Goal: Task Accomplishment & Management: Manage account settings

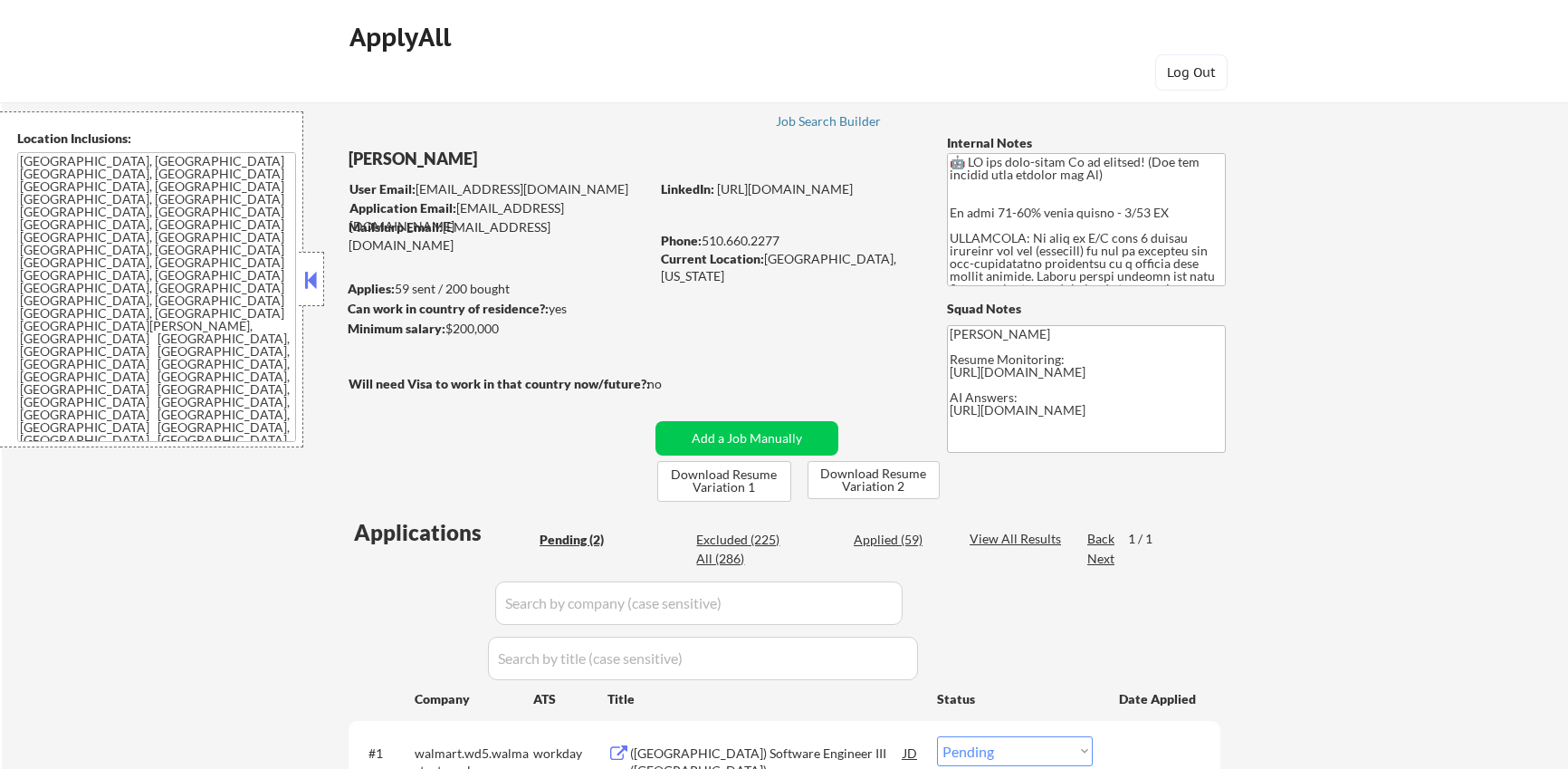
select select ""pending""
drag, startPoint x: 1075, startPoint y: 446, endPoint x: 951, endPoint y: 404, distance: 130.9
click at [951, 404] on textarea "Kenneth Resume Monitoring: https://docs.google.com/spreadsheets/d/1B8cu9XRpE5c1…" at bounding box center [1086, 389] width 279 height 127
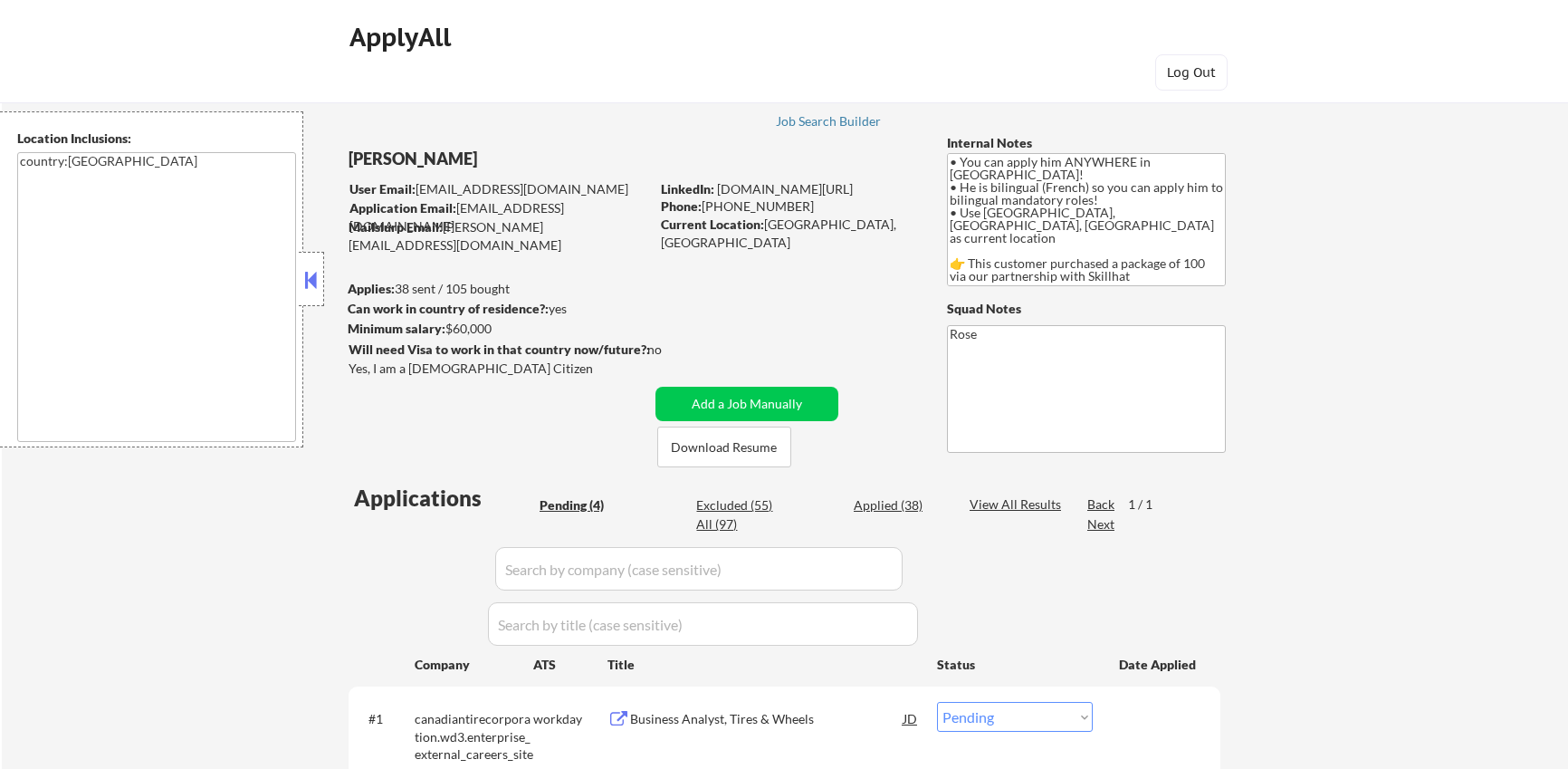
select select ""pending""
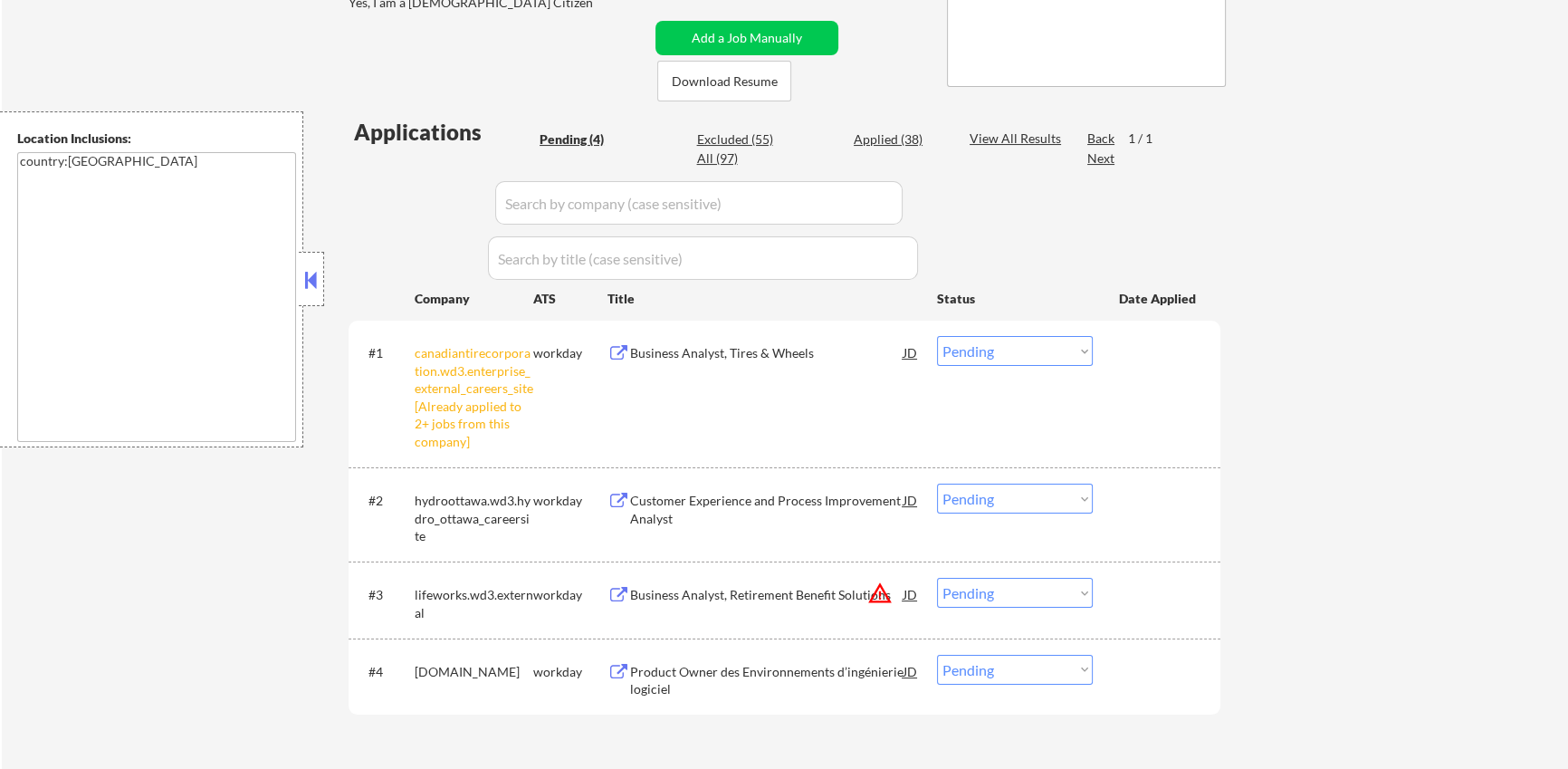
scroll to position [380, 0]
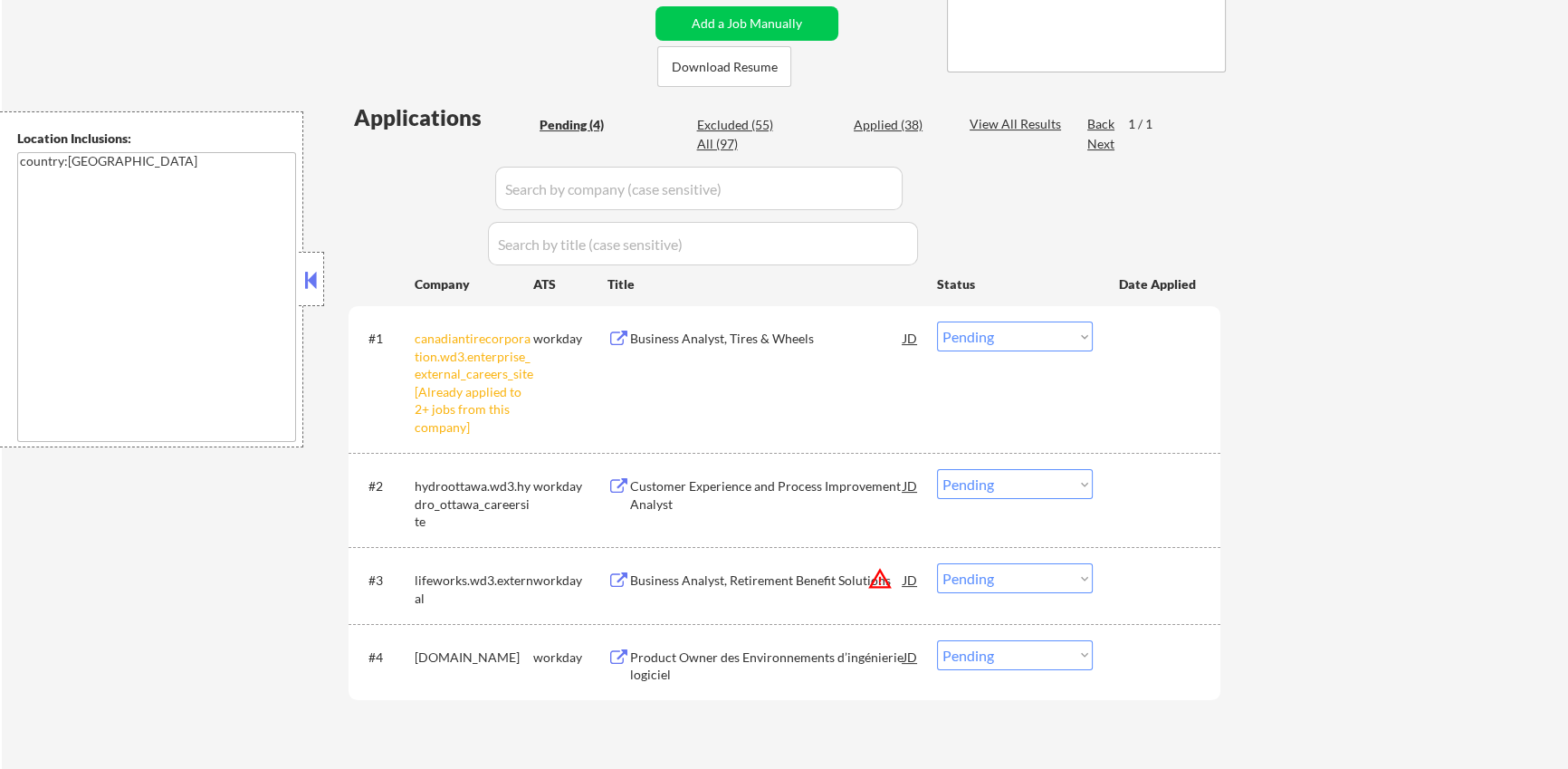
click at [889, 119] on div "Applied (38)" at bounding box center [899, 124] width 91 height 18
select select ""applied""
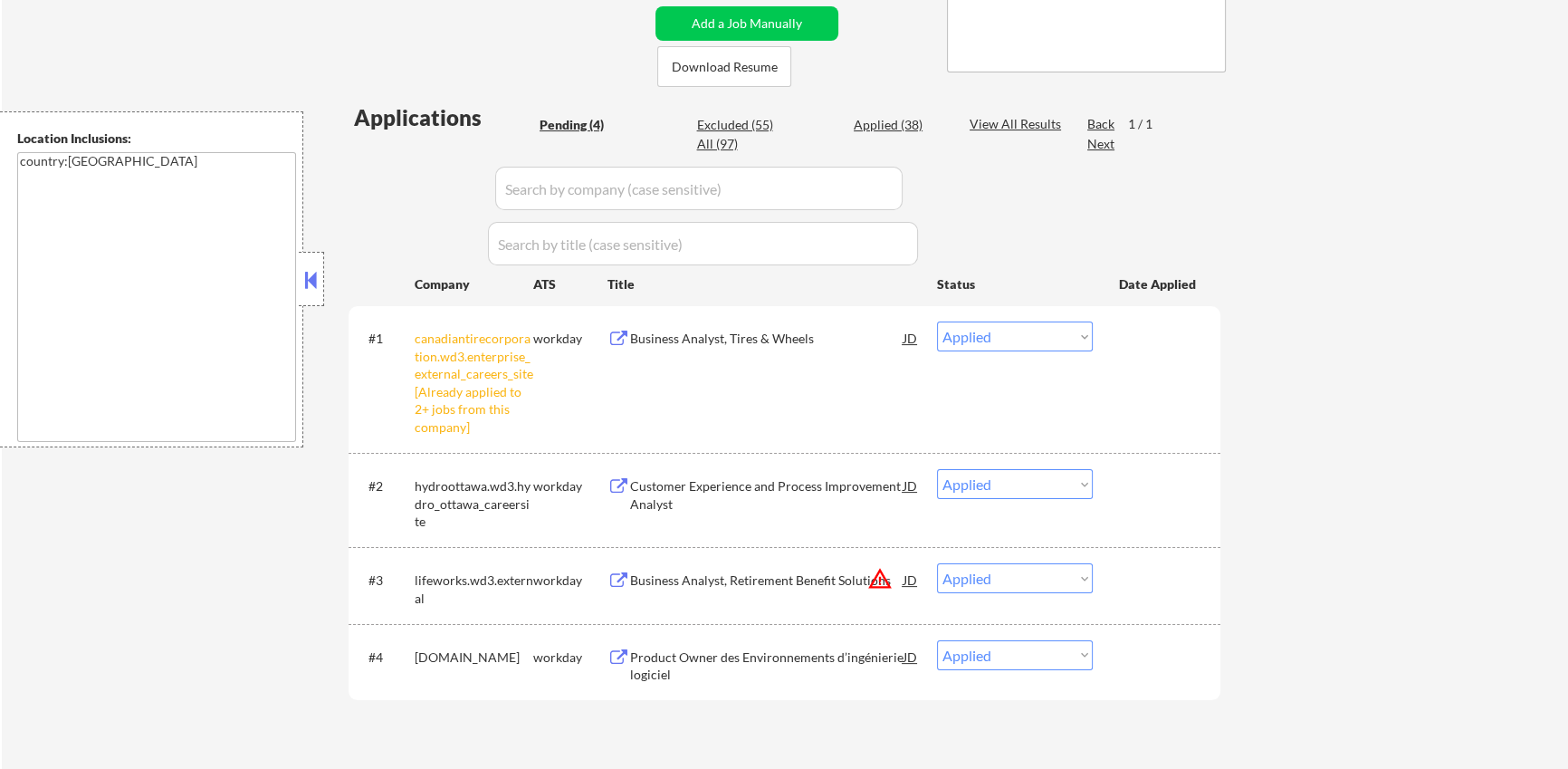
select select ""applied""
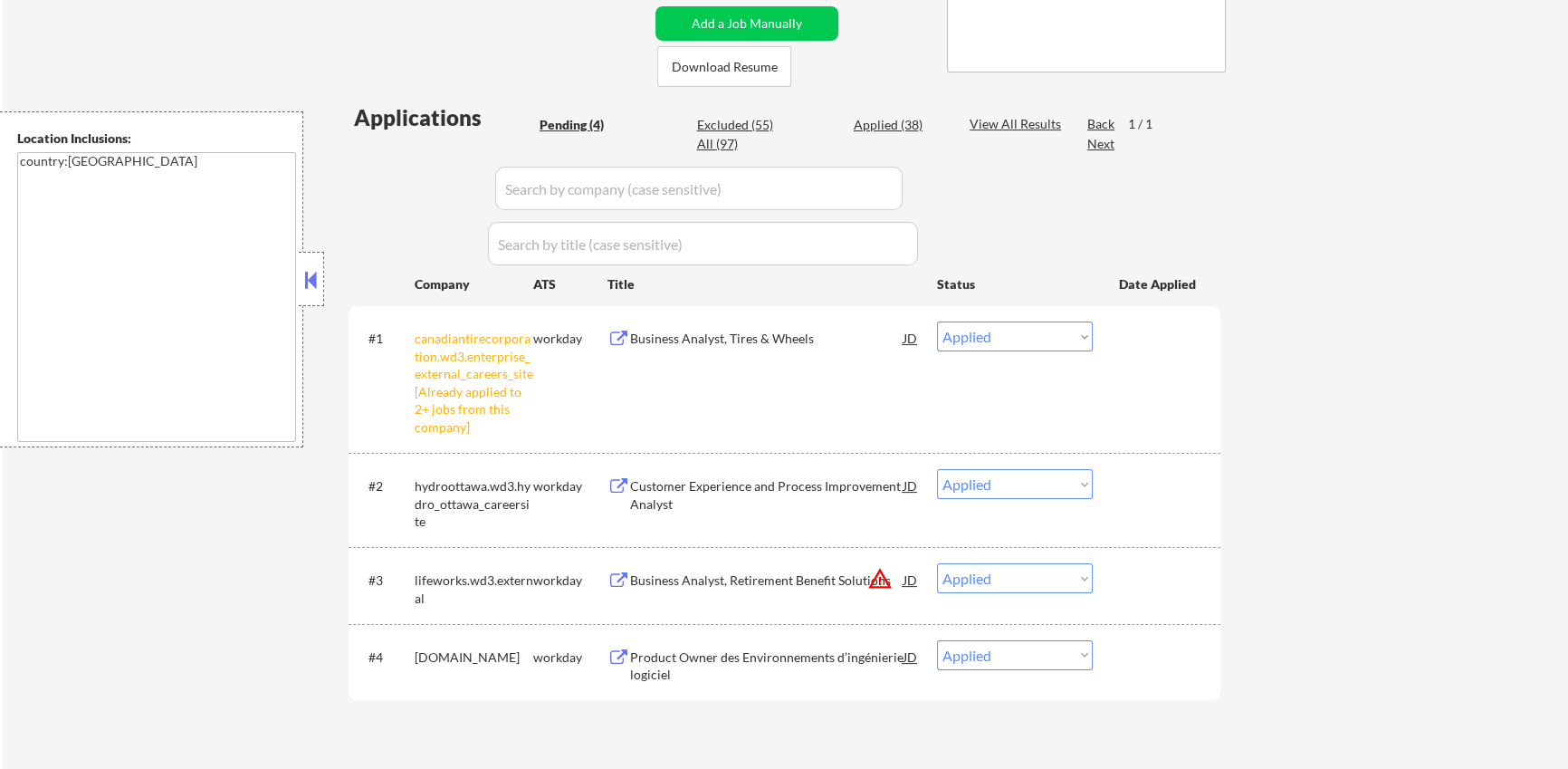
select select ""applied""
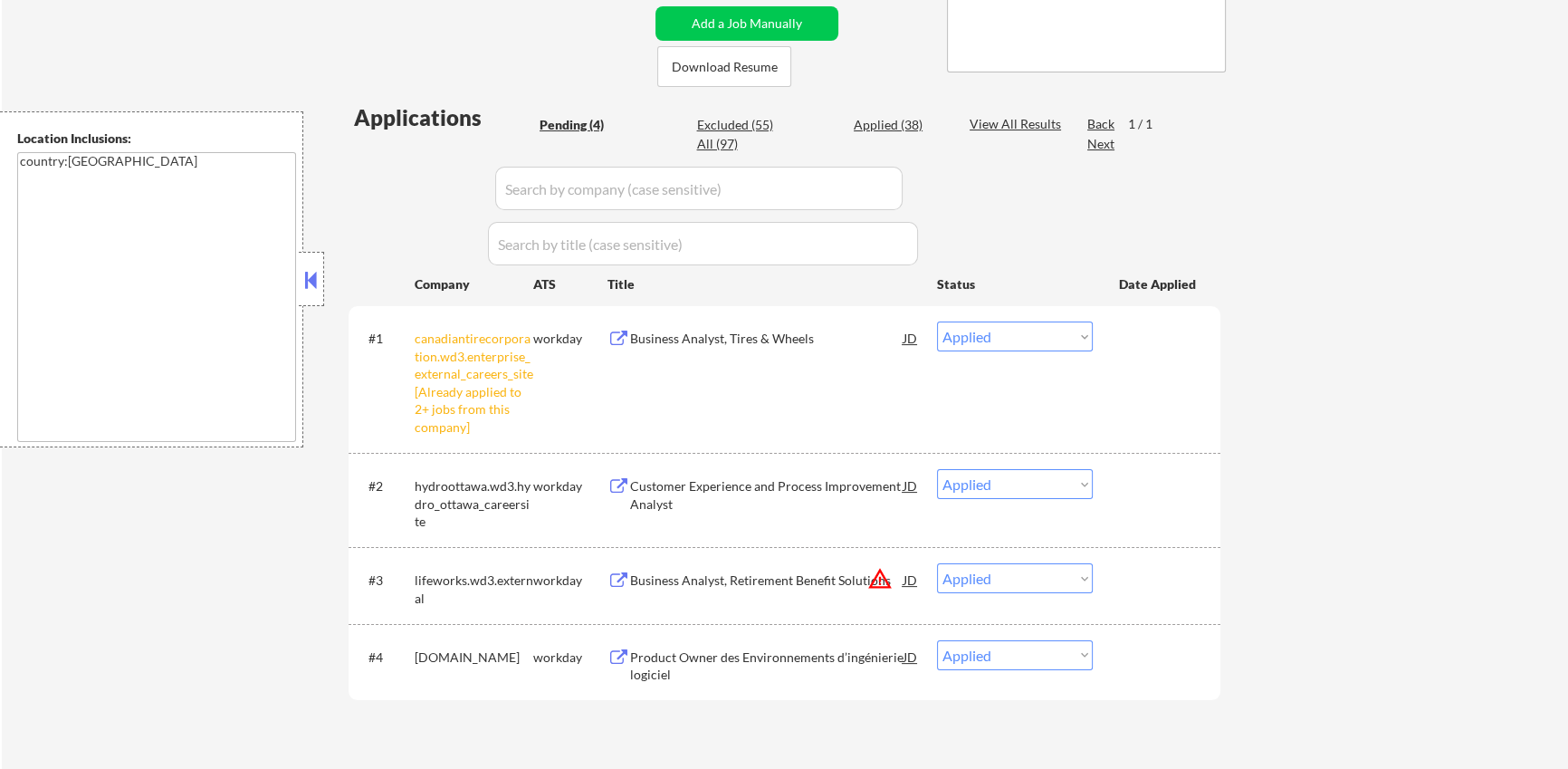
select select ""applied""
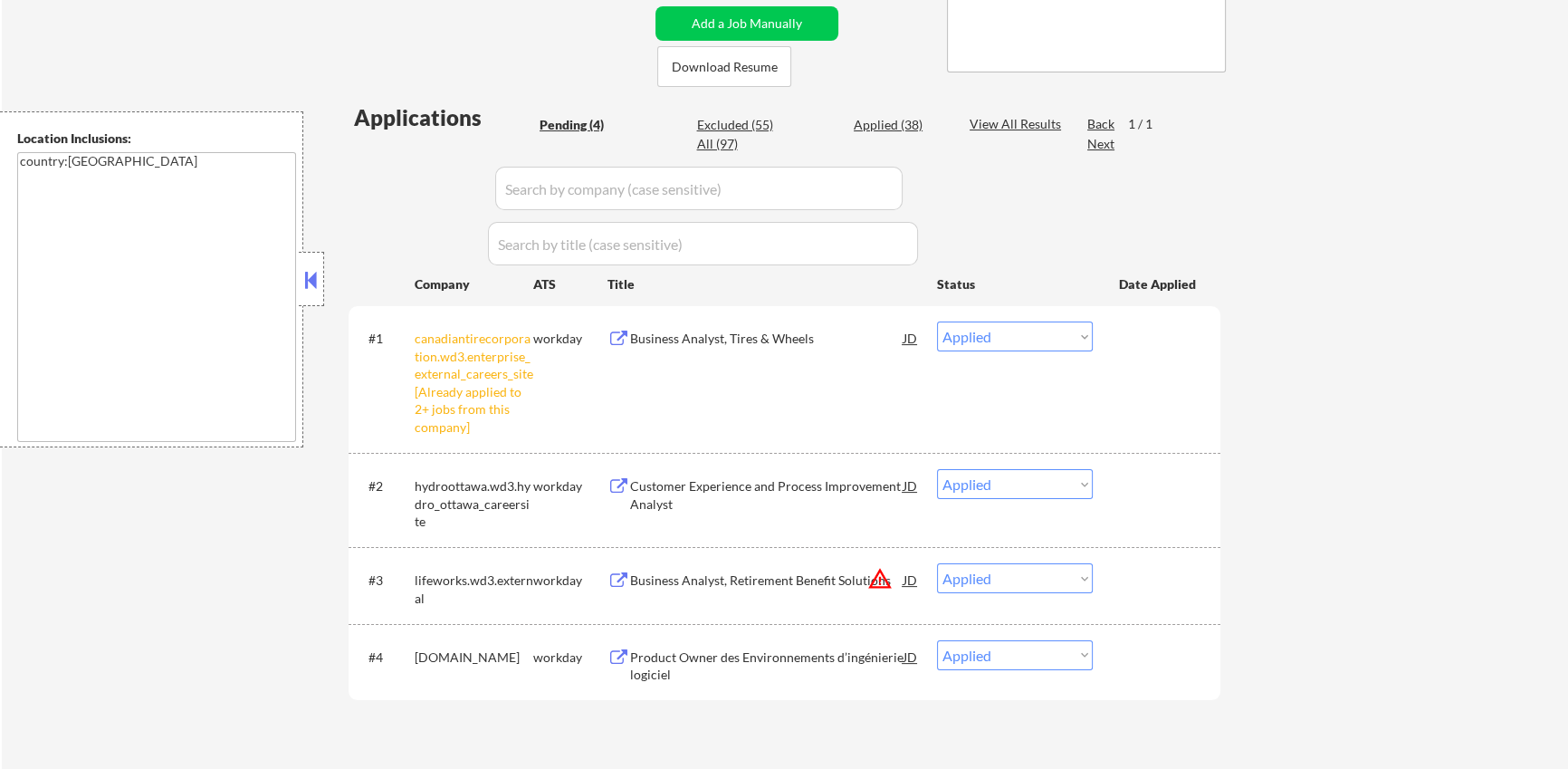
select select ""applied""
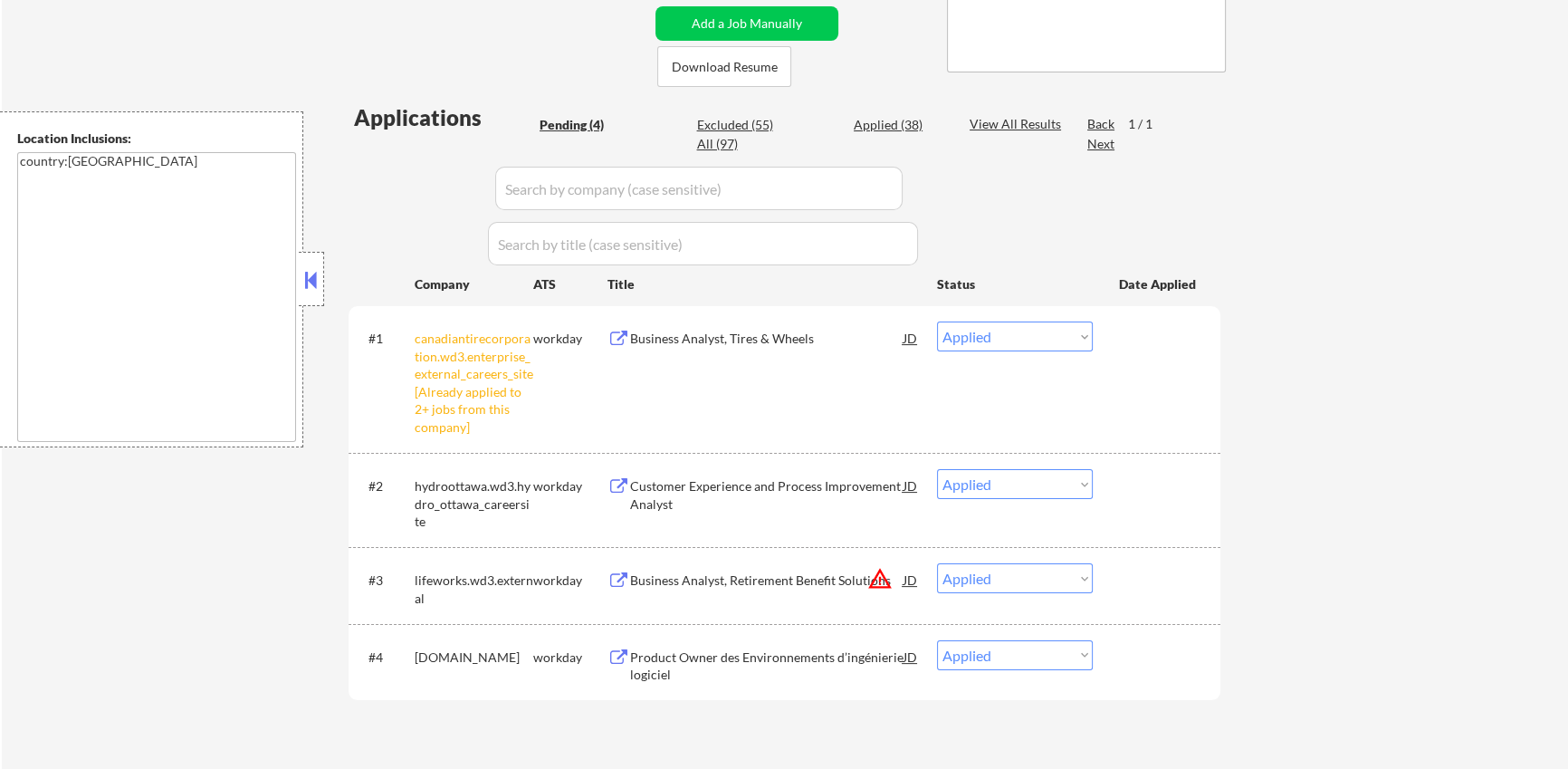
select select ""applied""
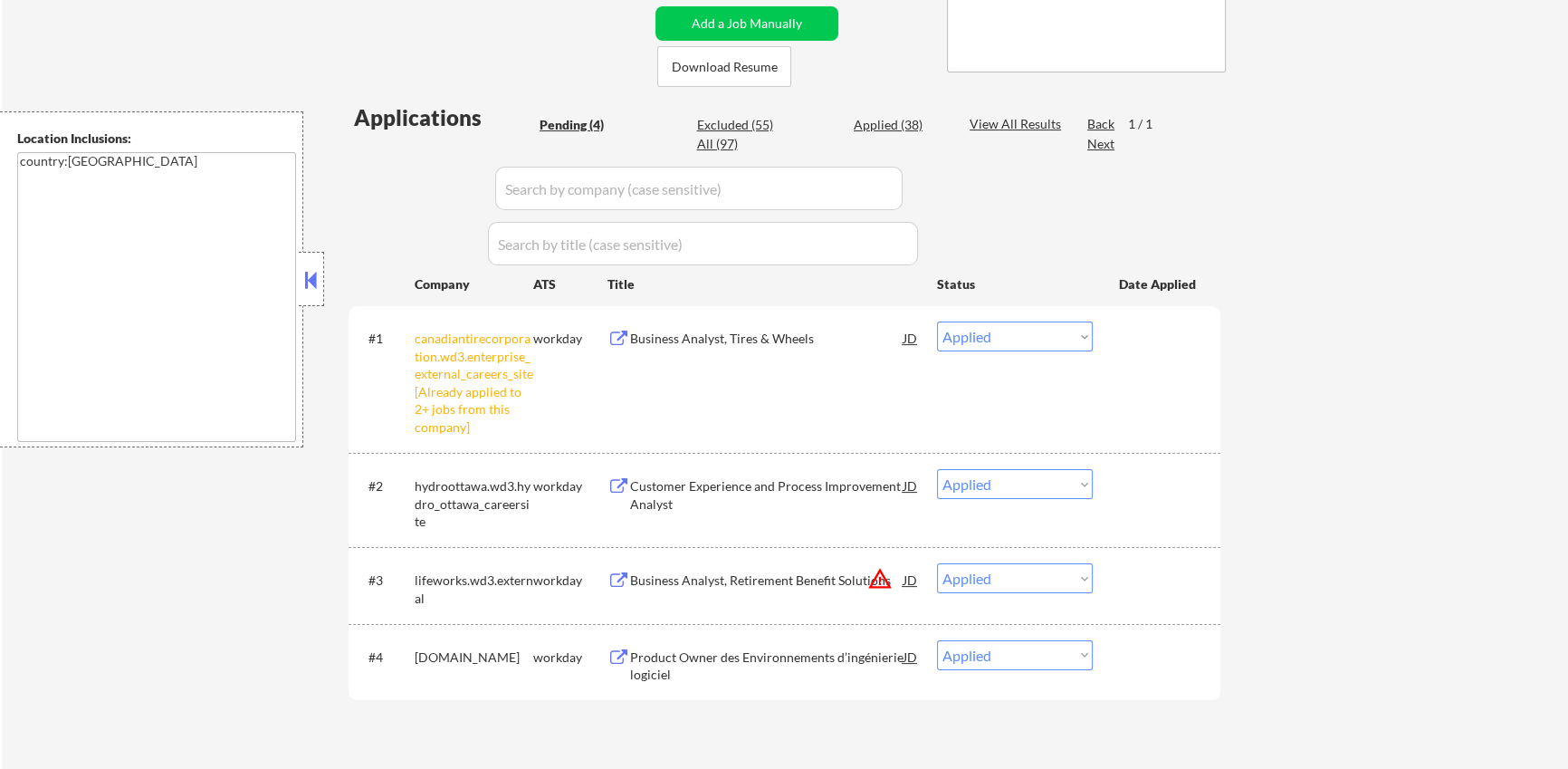
select select ""applied""
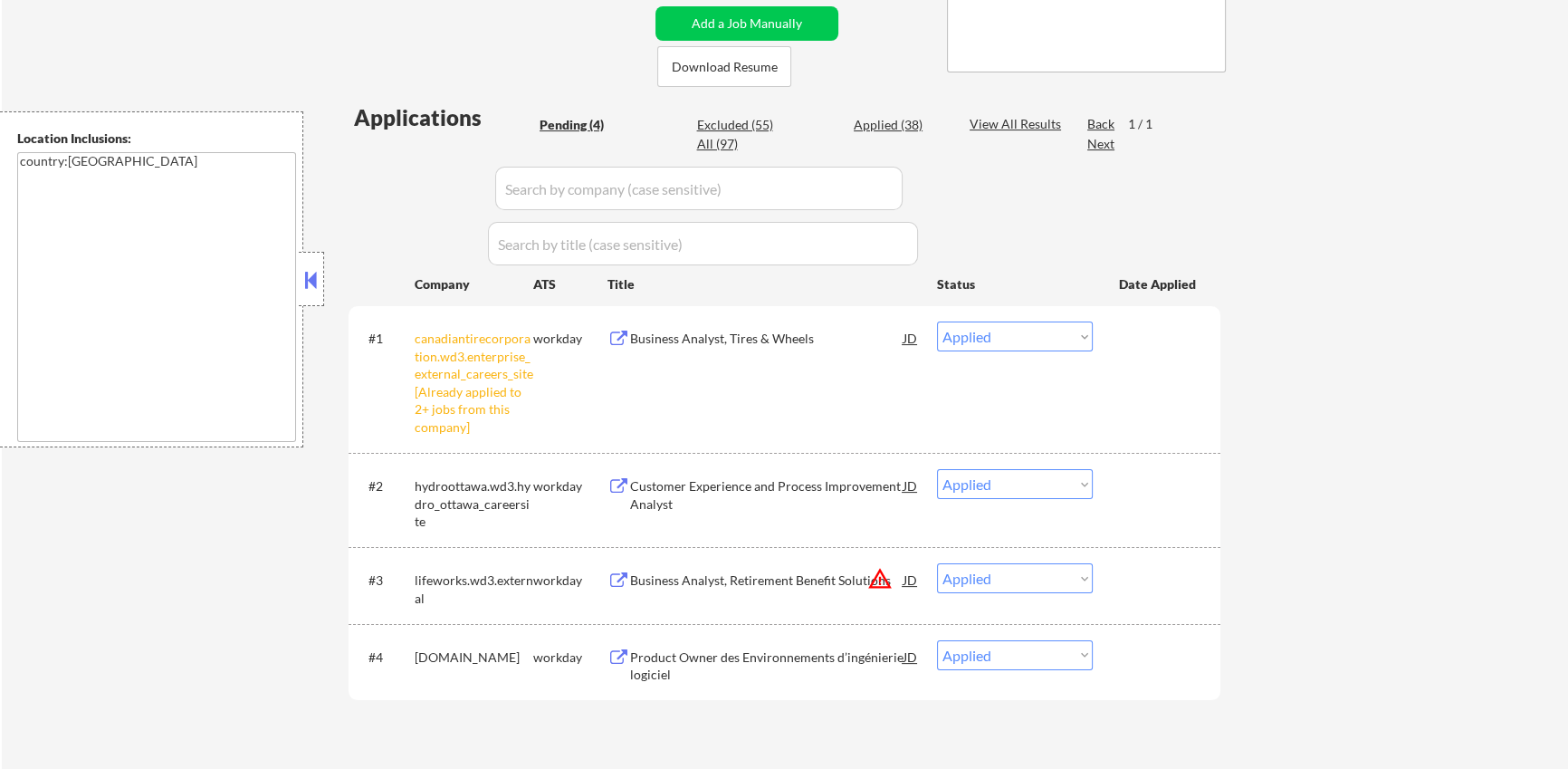
select select ""applied""
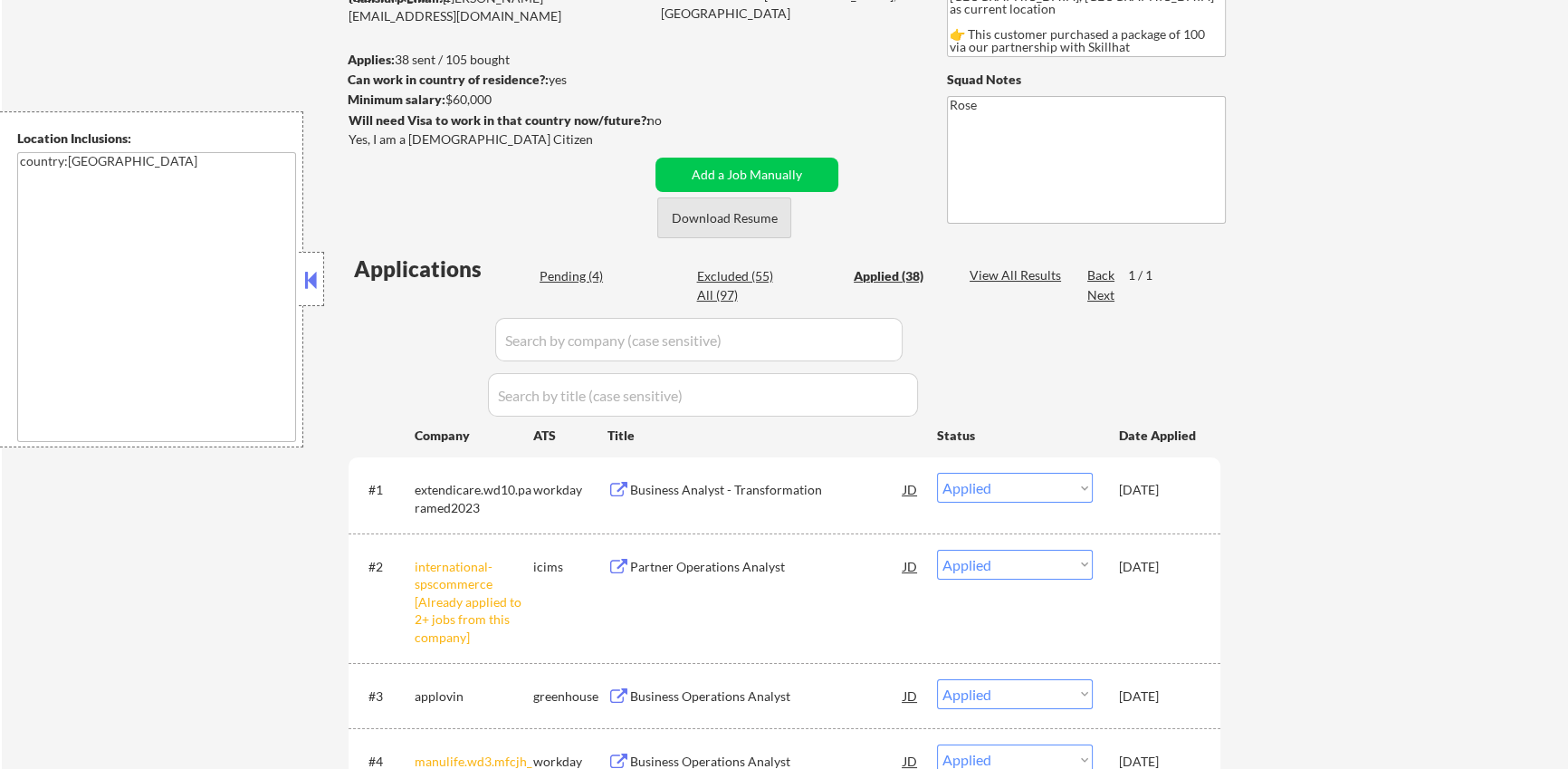
scroll to position [216, 0]
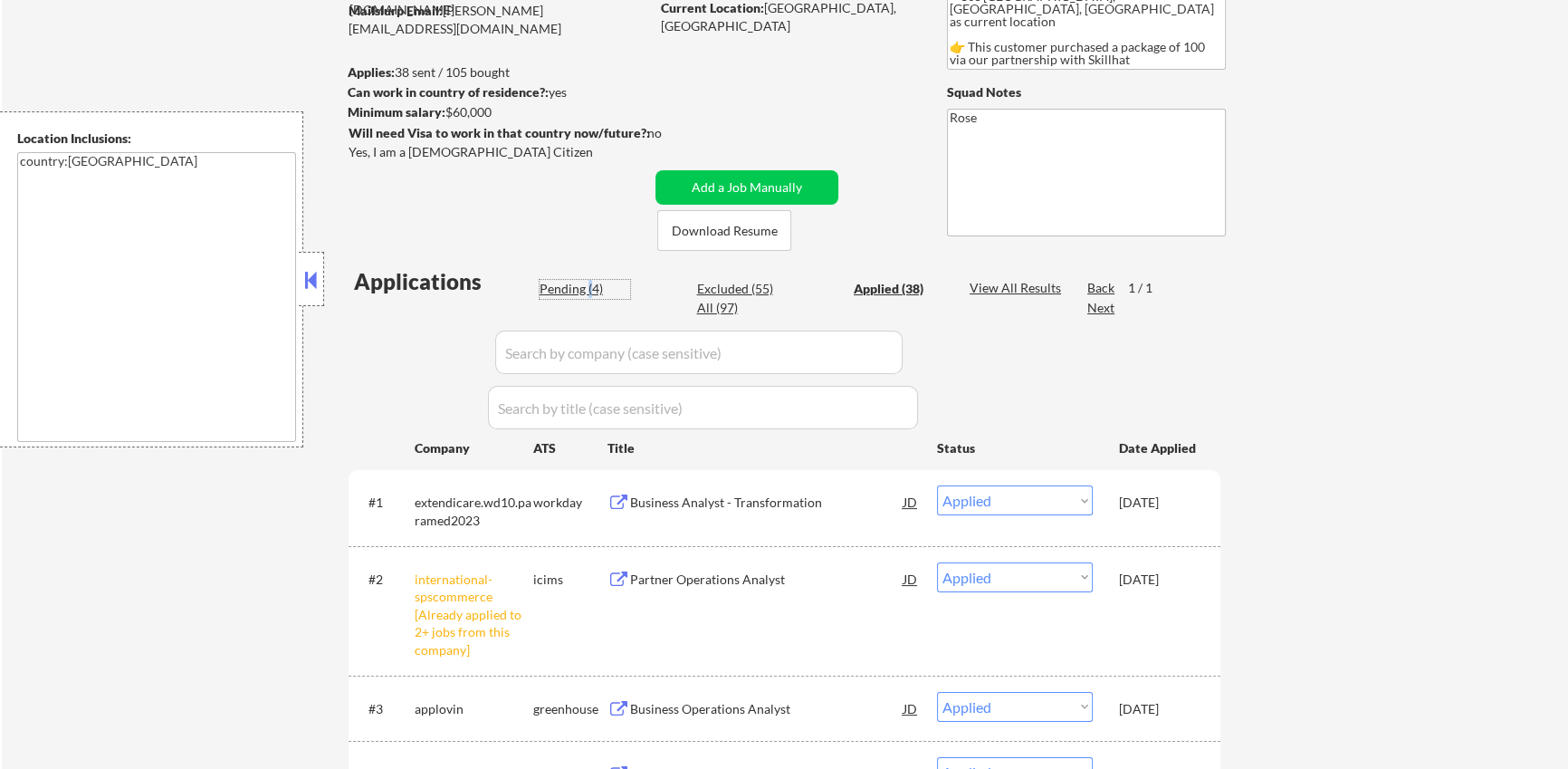
click at [586, 284] on div "Pending (4)" at bounding box center [585, 288] width 91 height 18
select select ""pending""
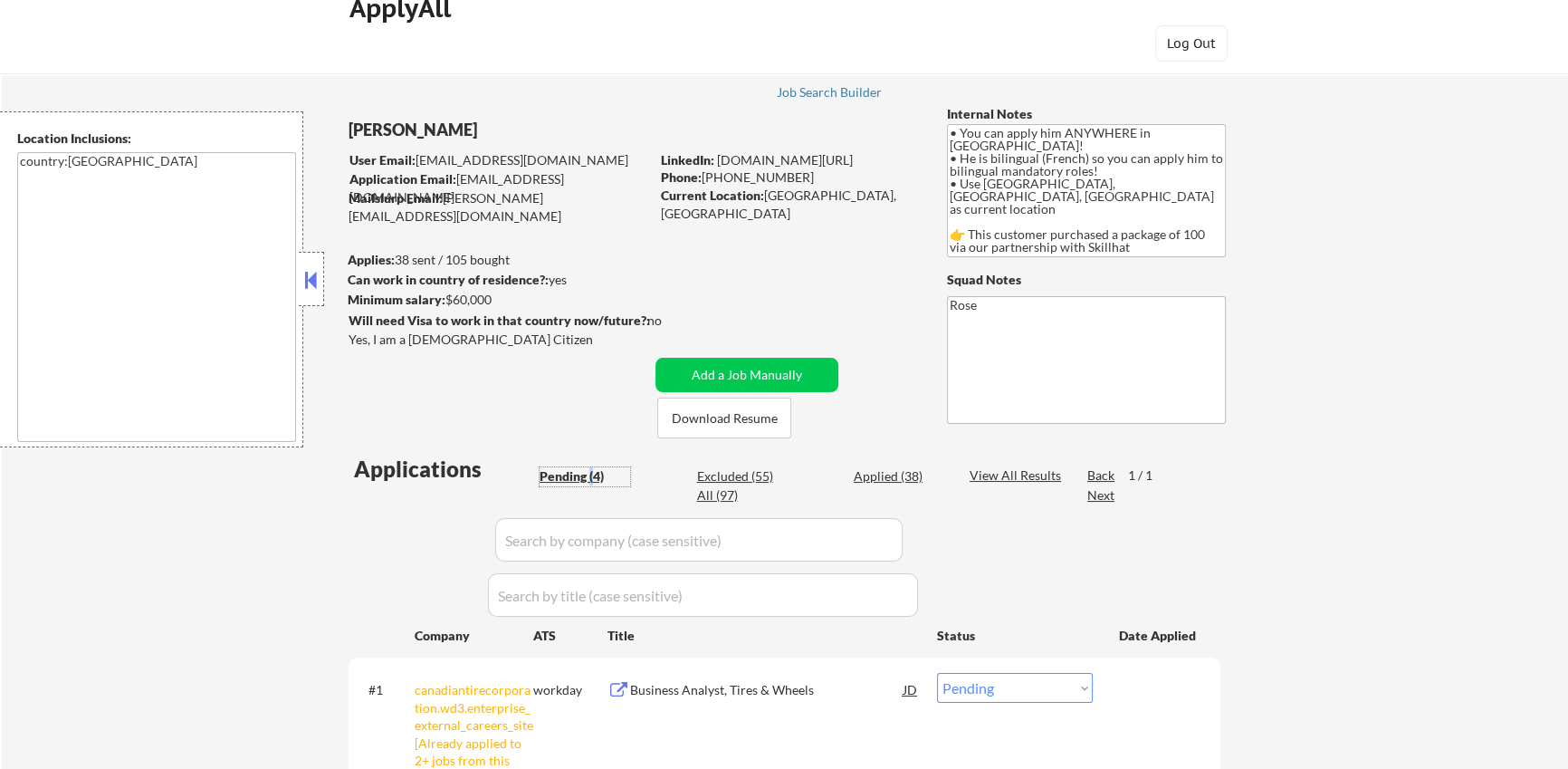
scroll to position [0, 0]
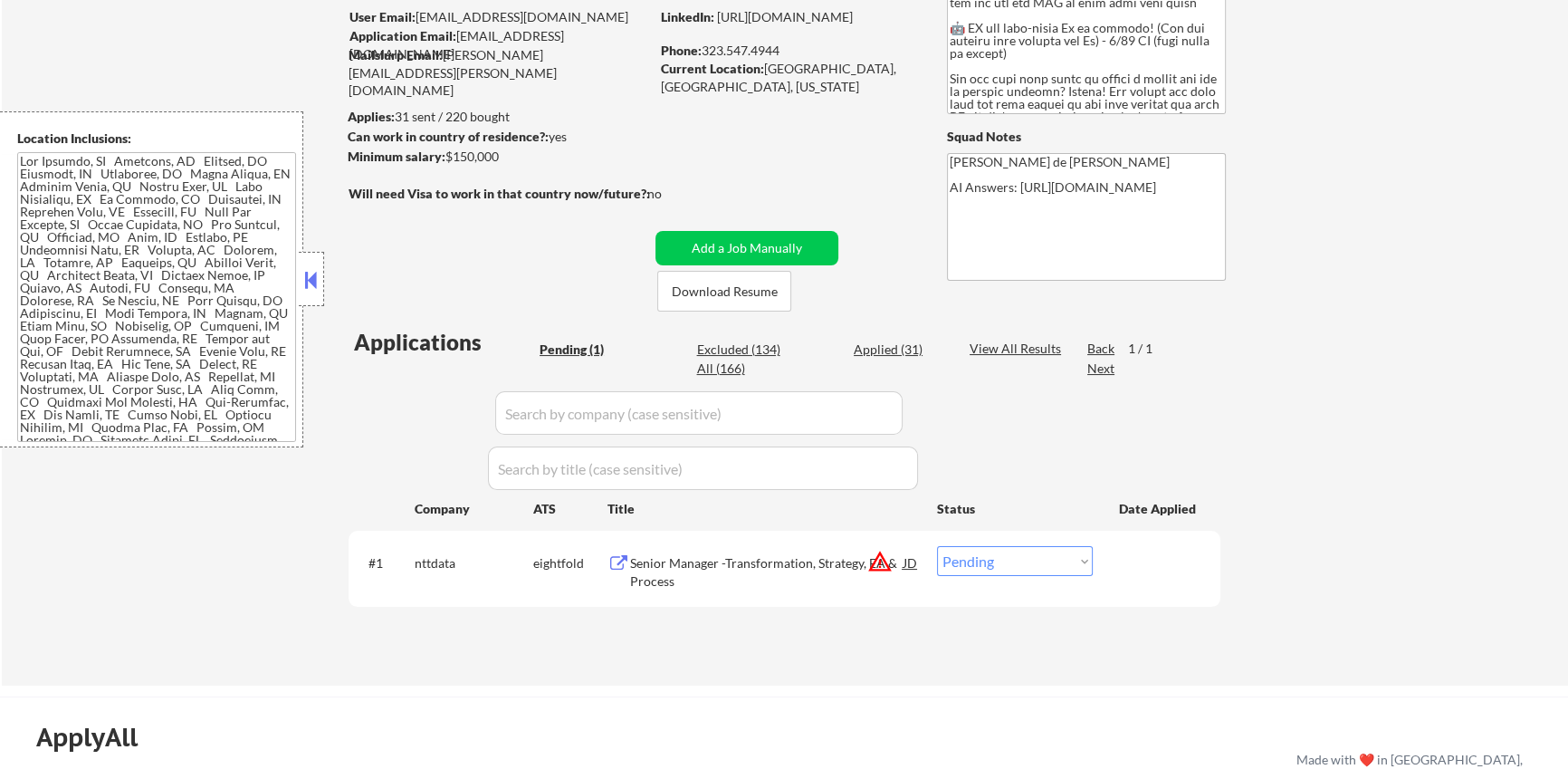
scroll to position [231, 0]
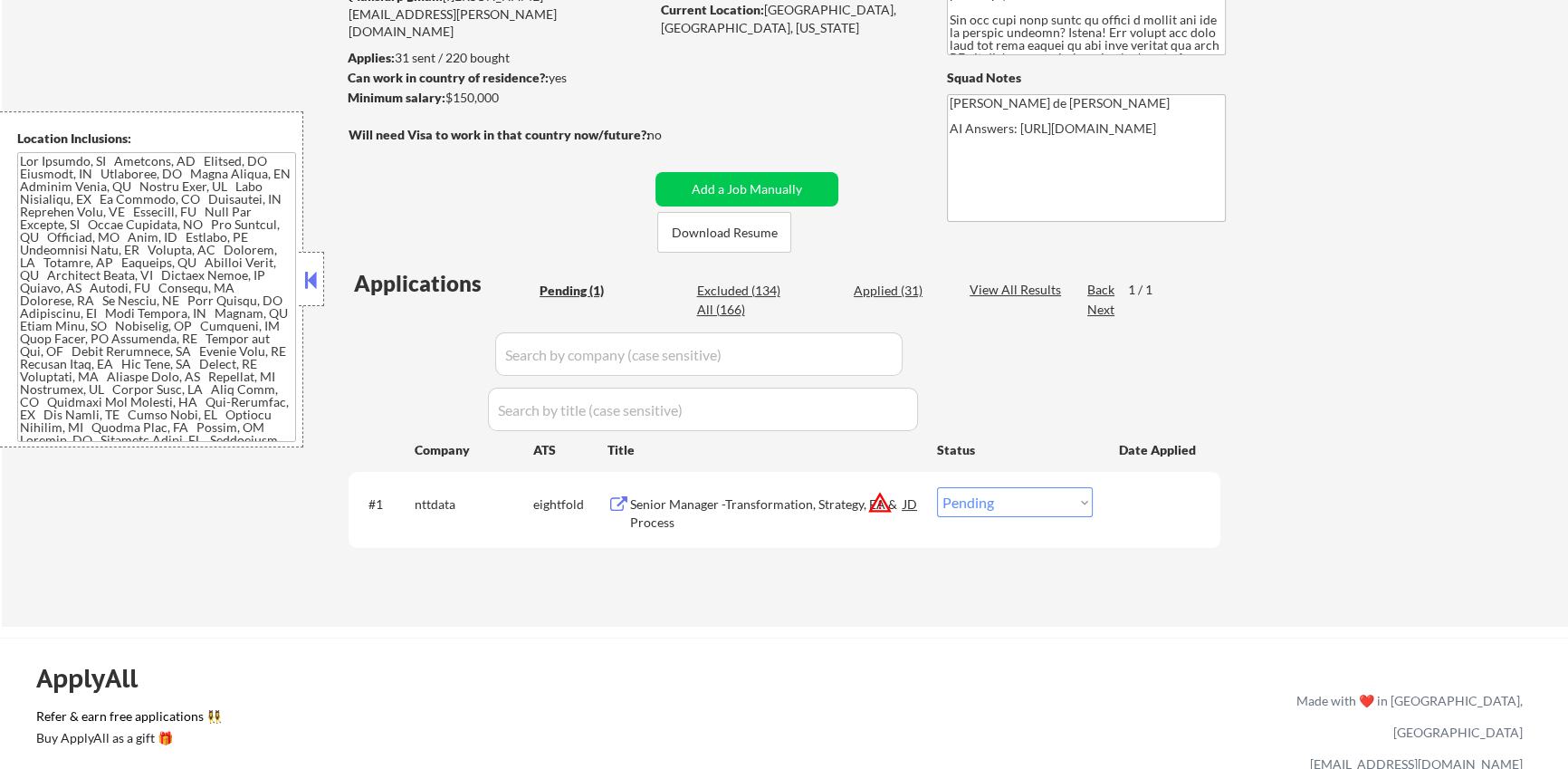
drag, startPoint x: 897, startPoint y: 286, endPoint x: 571, endPoint y: 365, distance: 335.4
click at [897, 286] on div "Applied (31)" at bounding box center [899, 290] width 91 height 18
select select ""applied""
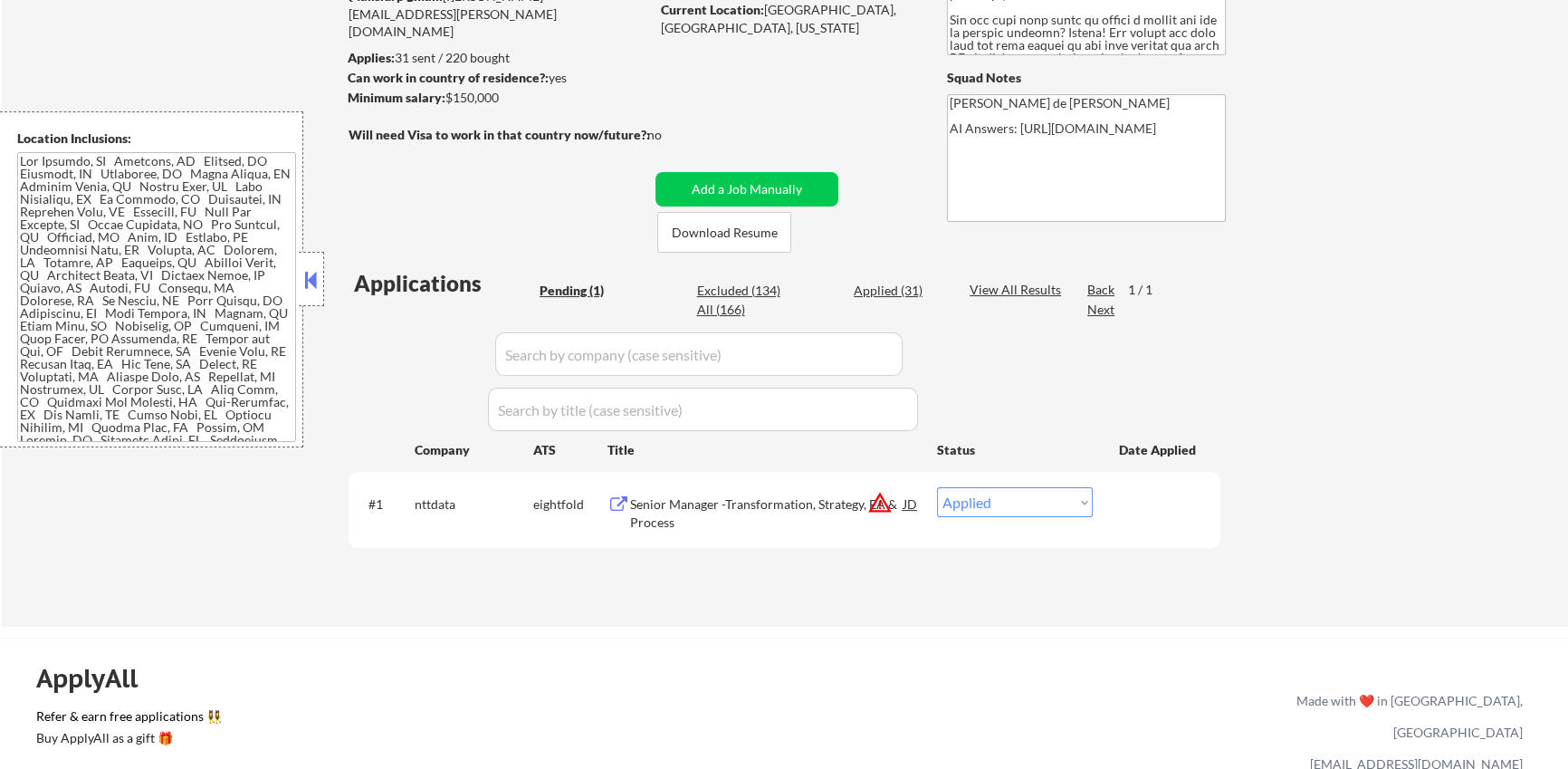
select select ""applied""
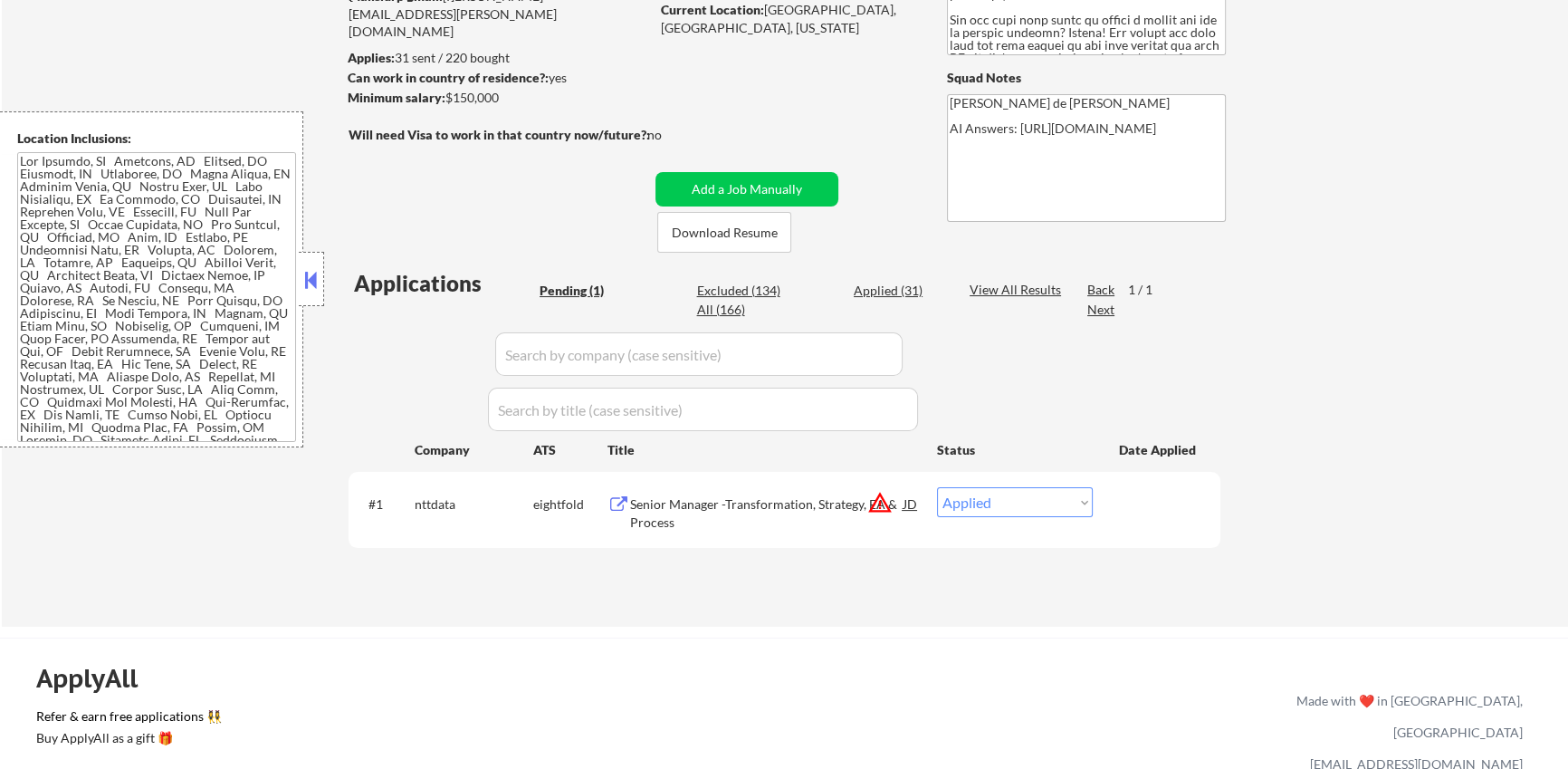
select select ""applied""
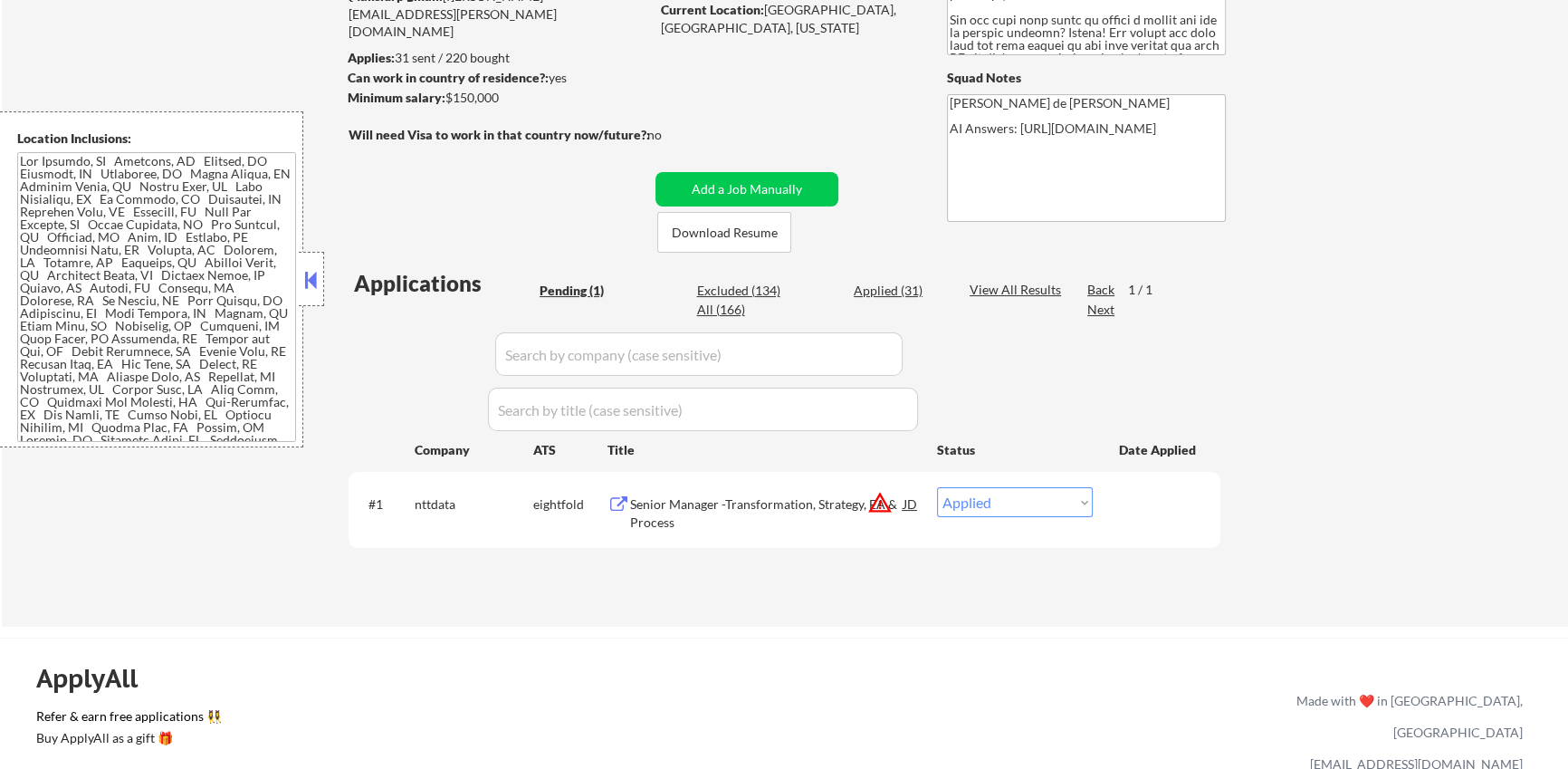
select select ""applied""
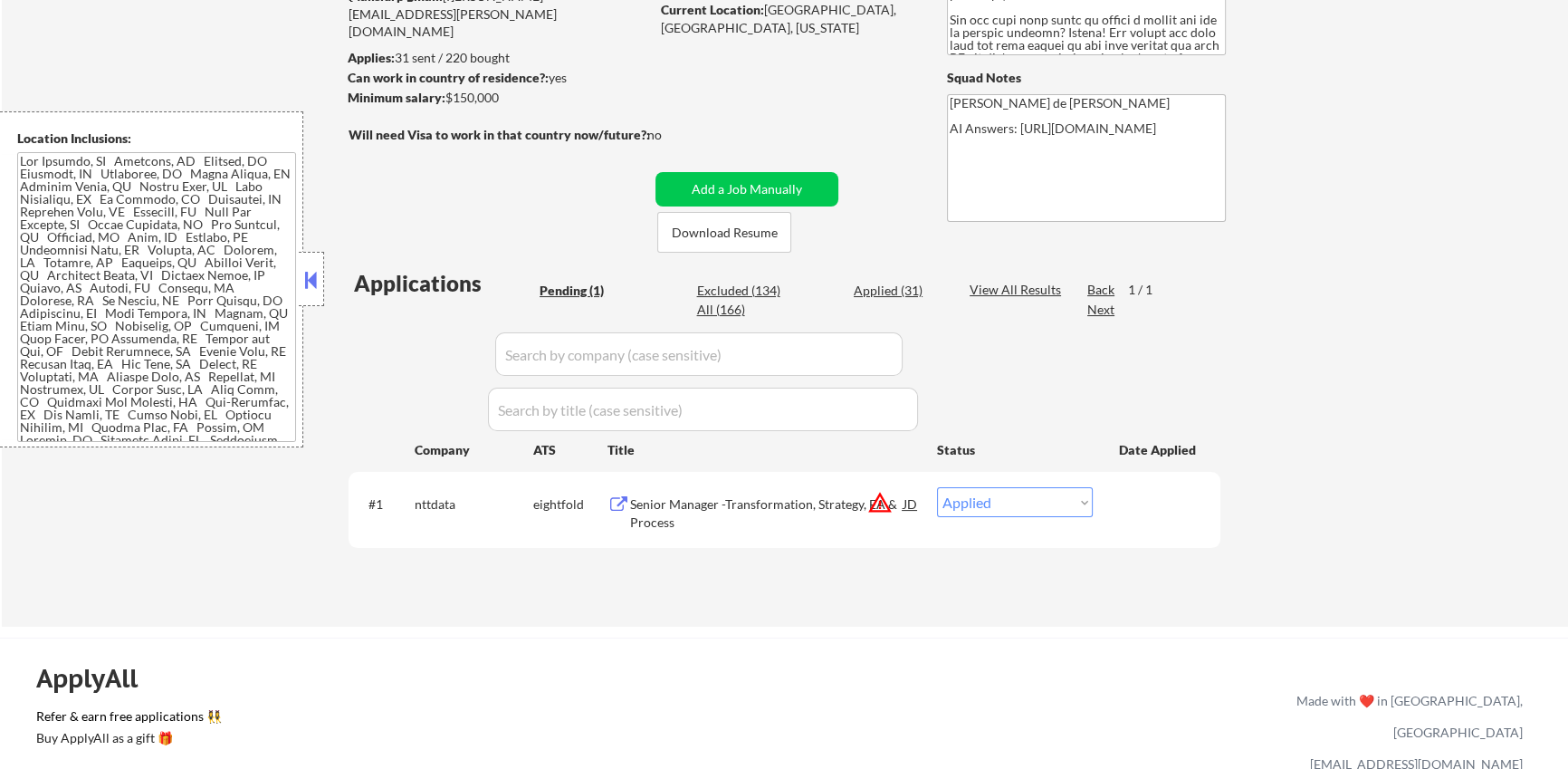
select select ""applied""
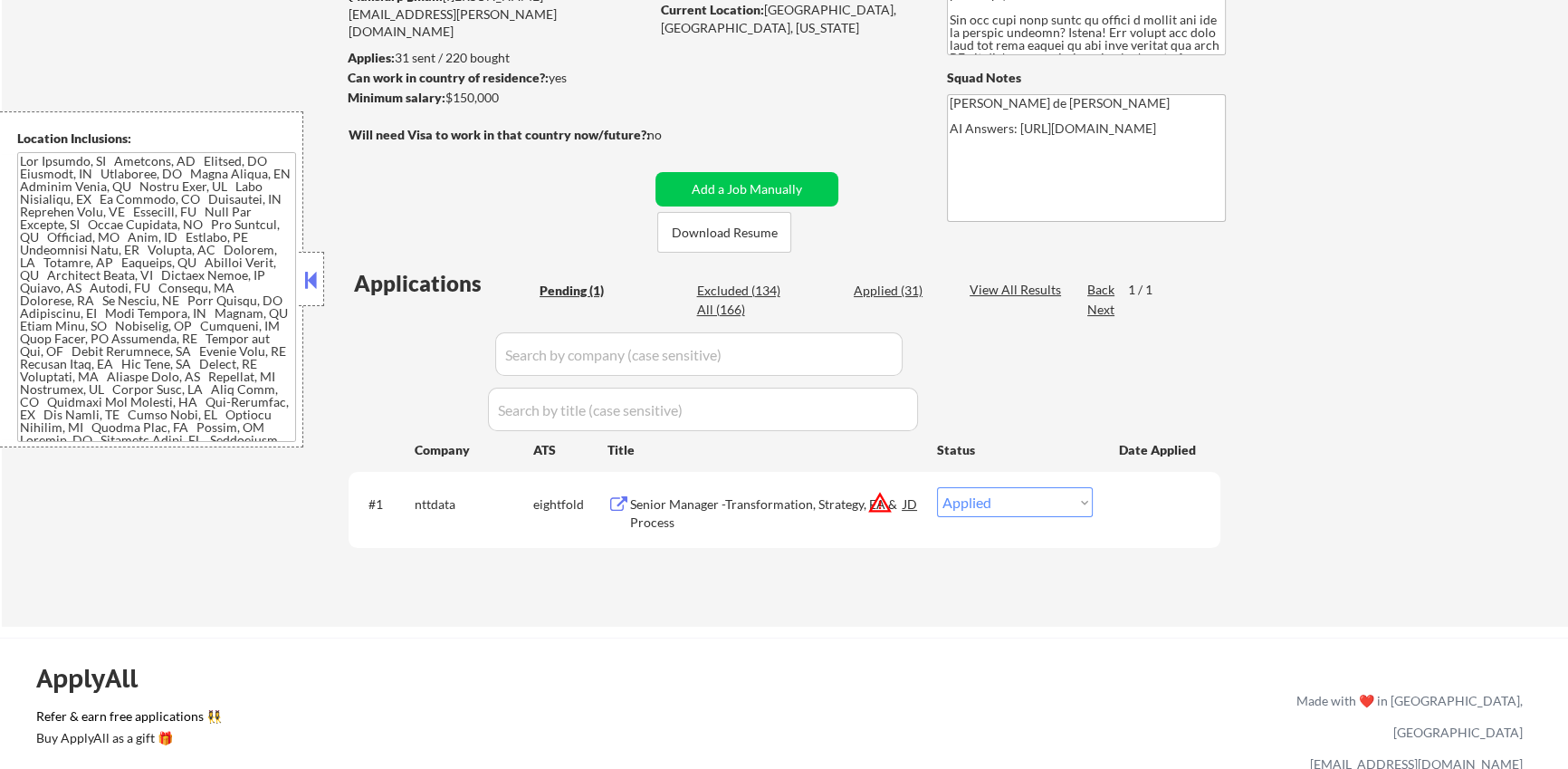
select select ""applied""
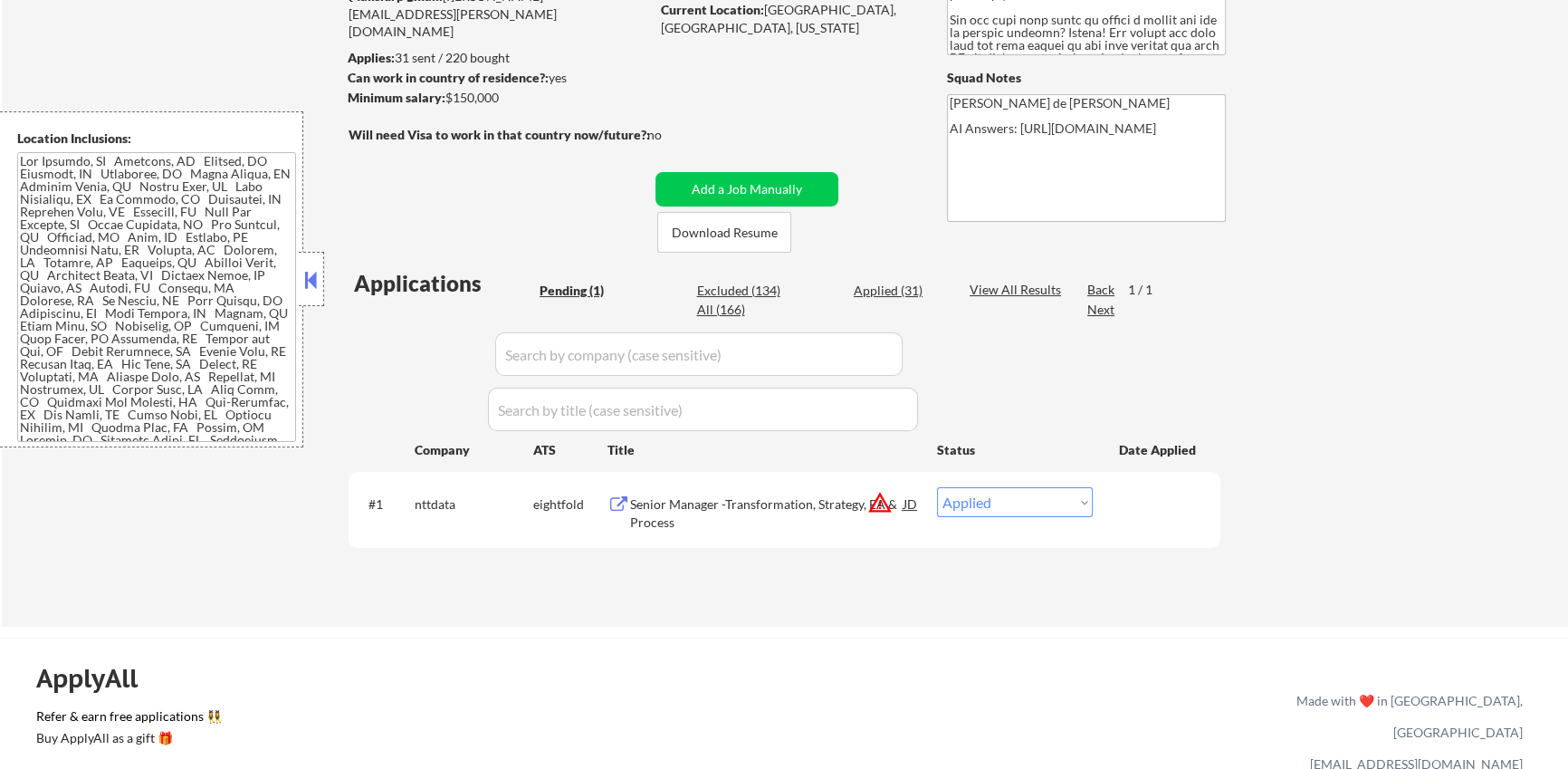
select select ""applied""
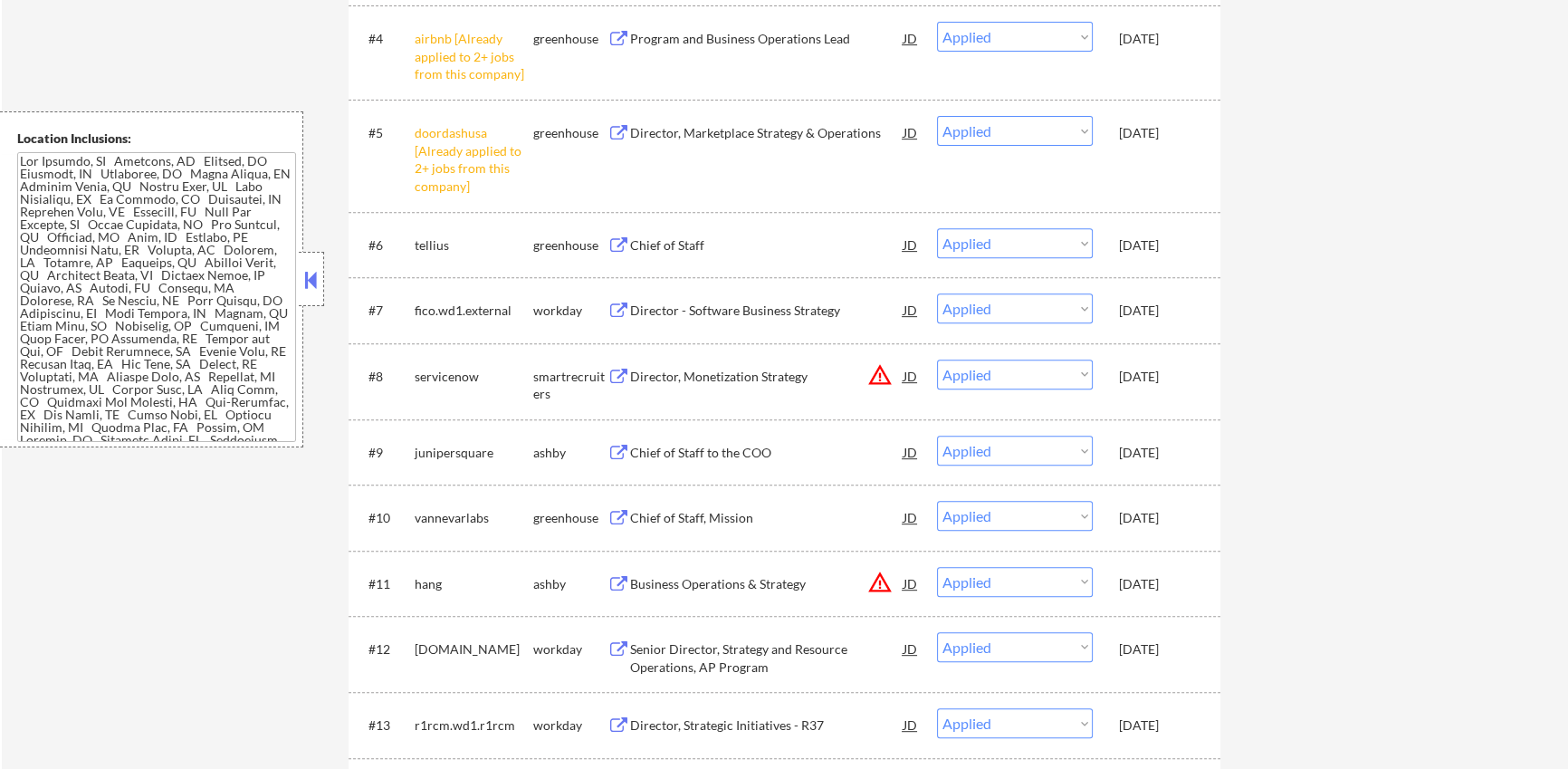
scroll to position [897, 0]
